Goal: Task Accomplishment & Management: Complete application form

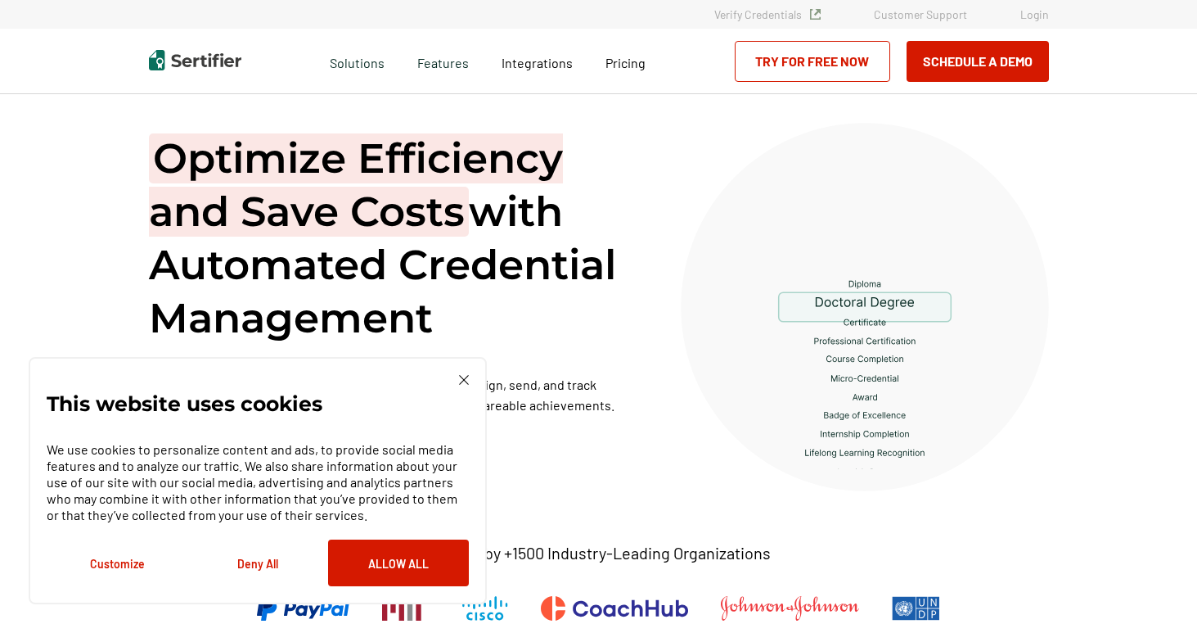
click at [465, 376] on img at bounding box center [464, 380] width 10 height 10
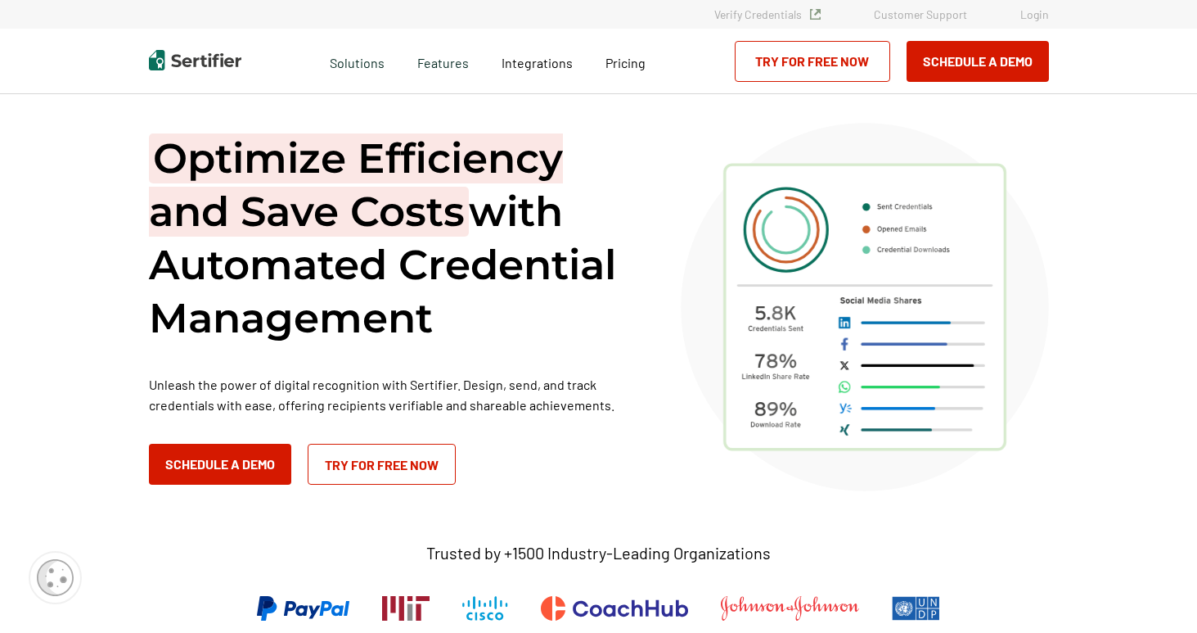
click at [824, 66] on link "Try for Free Now" at bounding box center [812, 61] width 155 height 41
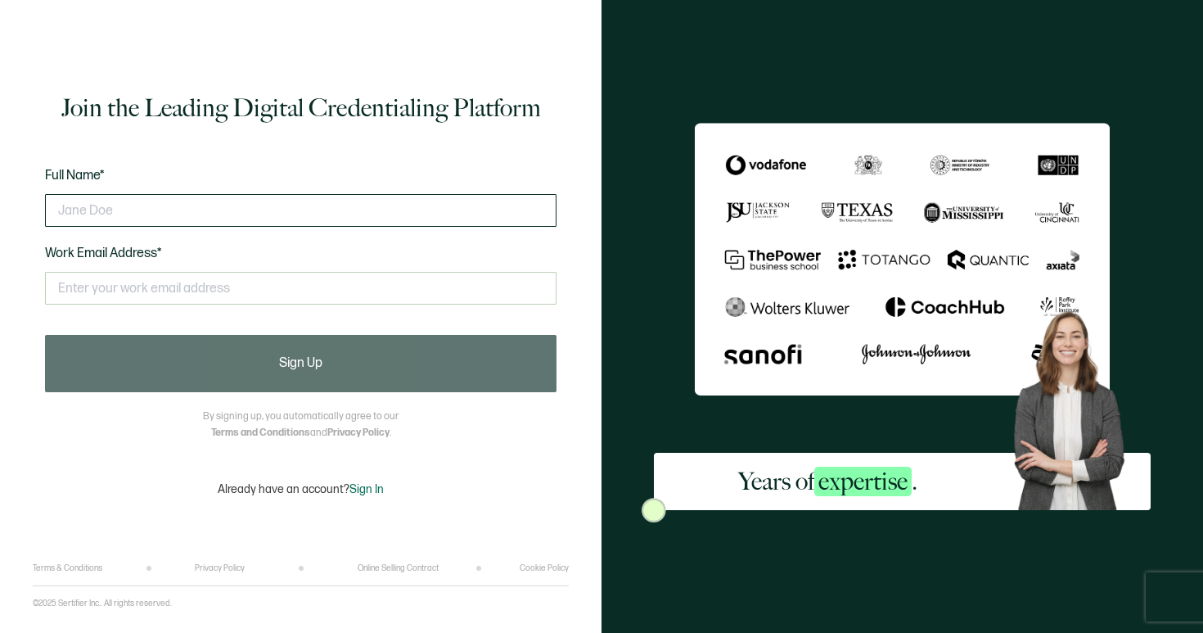
click at [326, 217] on input "text" at bounding box center [300, 210] width 511 height 33
type input "f"
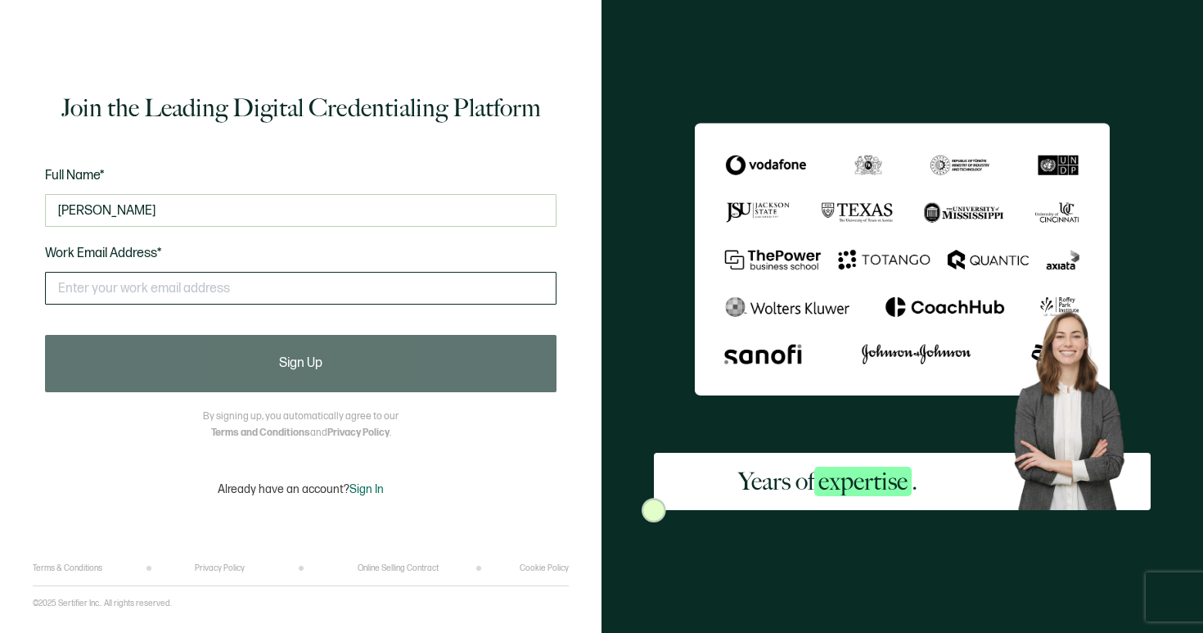
type input "[PERSON_NAME]"
click at [315, 273] on input "text" at bounding box center [300, 288] width 511 height 33
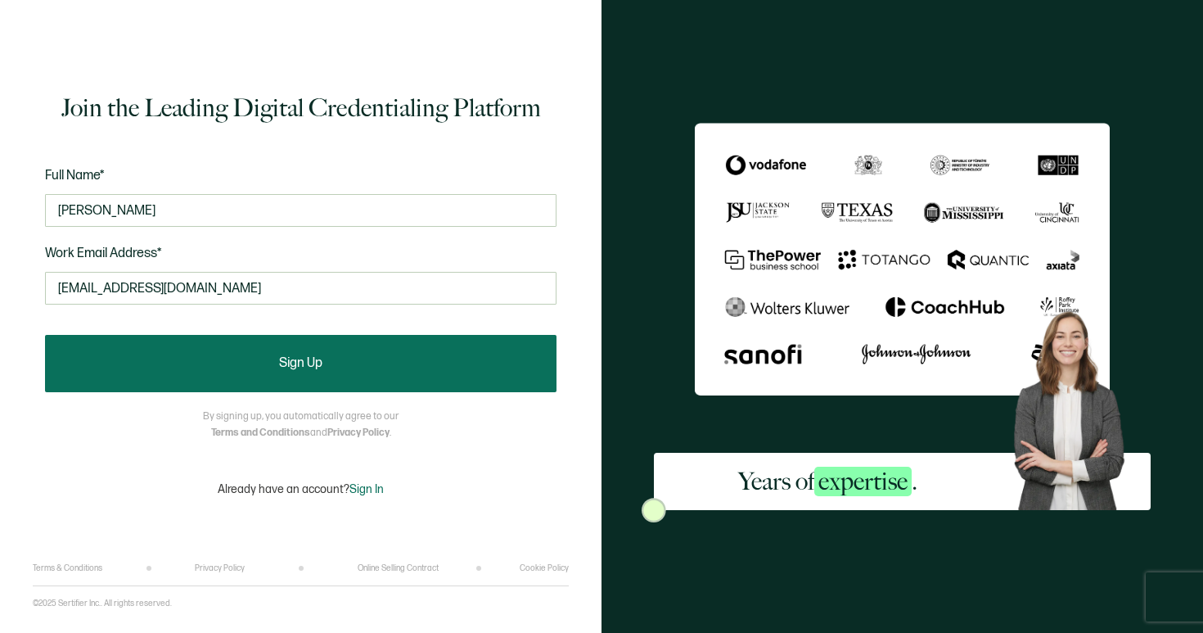
type input "[EMAIL_ADDRESS][DOMAIN_NAME]"
click at [349, 361] on button "Sign Up" at bounding box center [300, 363] width 511 height 57
